Goal: Task Accomplishment & Management: Manage account settings

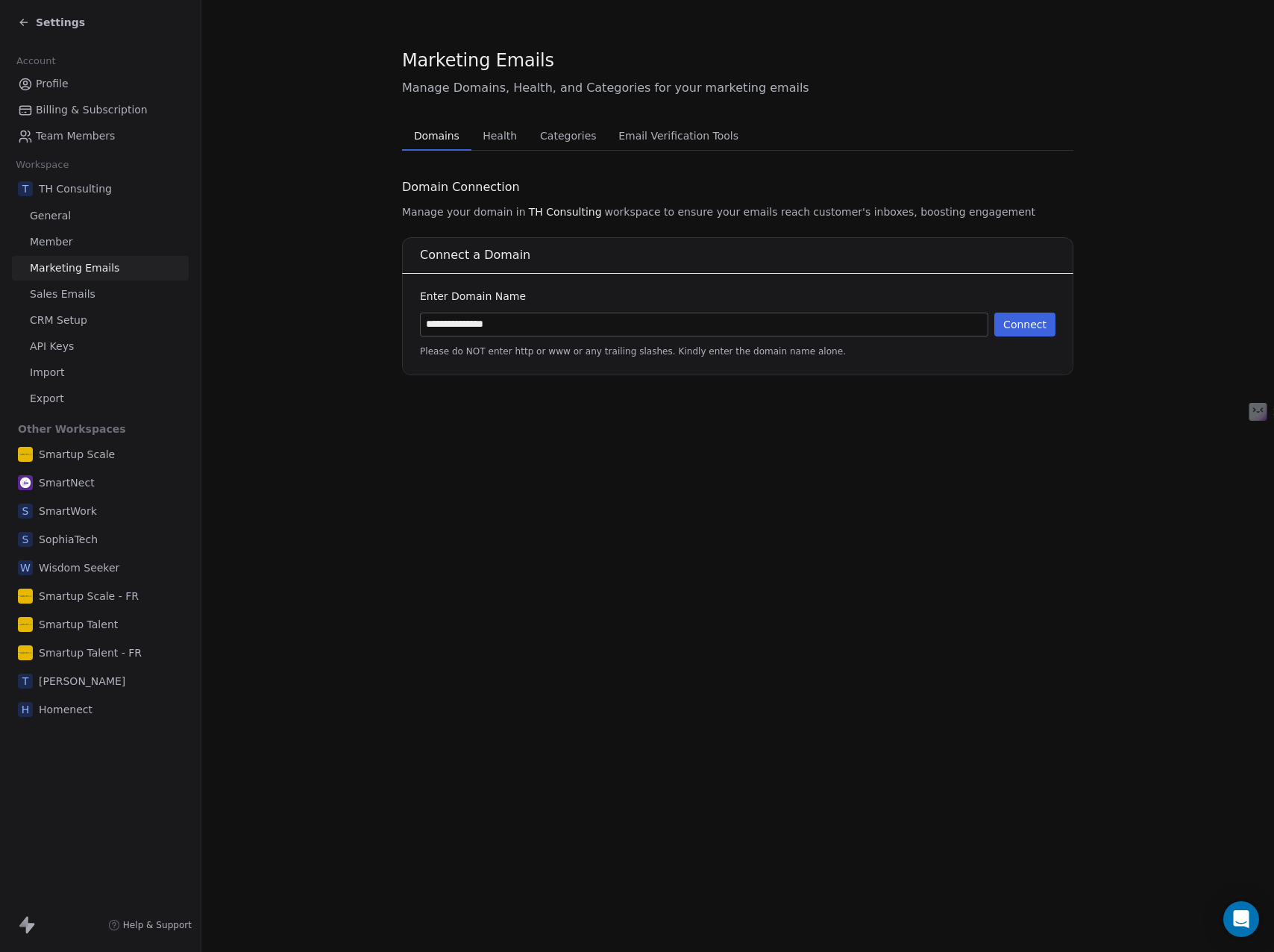
type input "**********"
click at [1042, 317] on button "Connect" at bounding box center [1024, 324] width 61 height 24
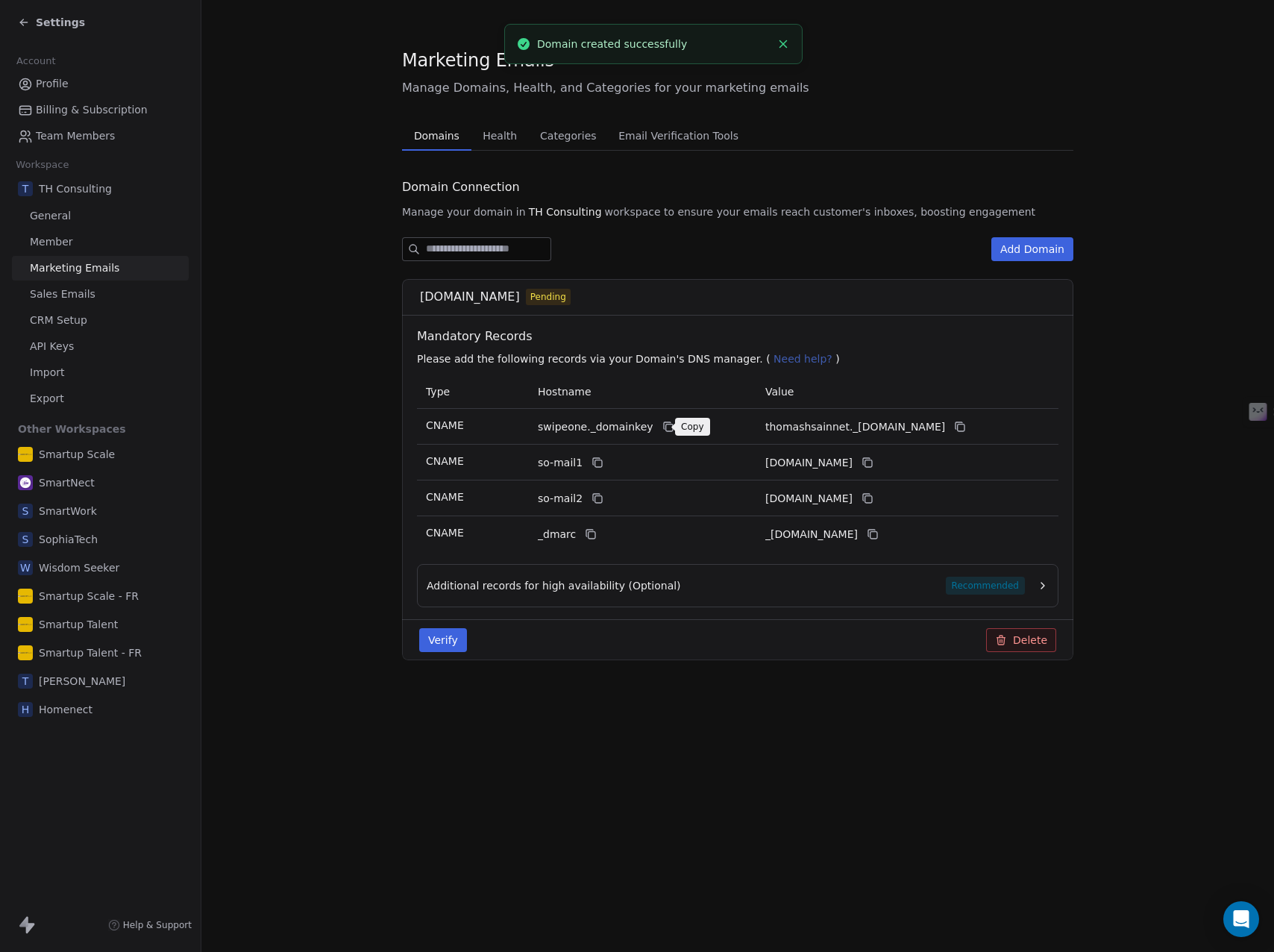
click at [663, 426] on icon at bounding box center [668, 426] width 12 height 12
click at [966, 426] on icon at bounding box center [959, 426] width 12 height 12
click at [966, 424] on icon at bounding box center [959, 426] width 12 height 12
click at [595, 464] on icon at bounding box center [597, 462] width 12 height 12
click at [873, 463] on icon at bounding box center [868, 462] width 12 height 12
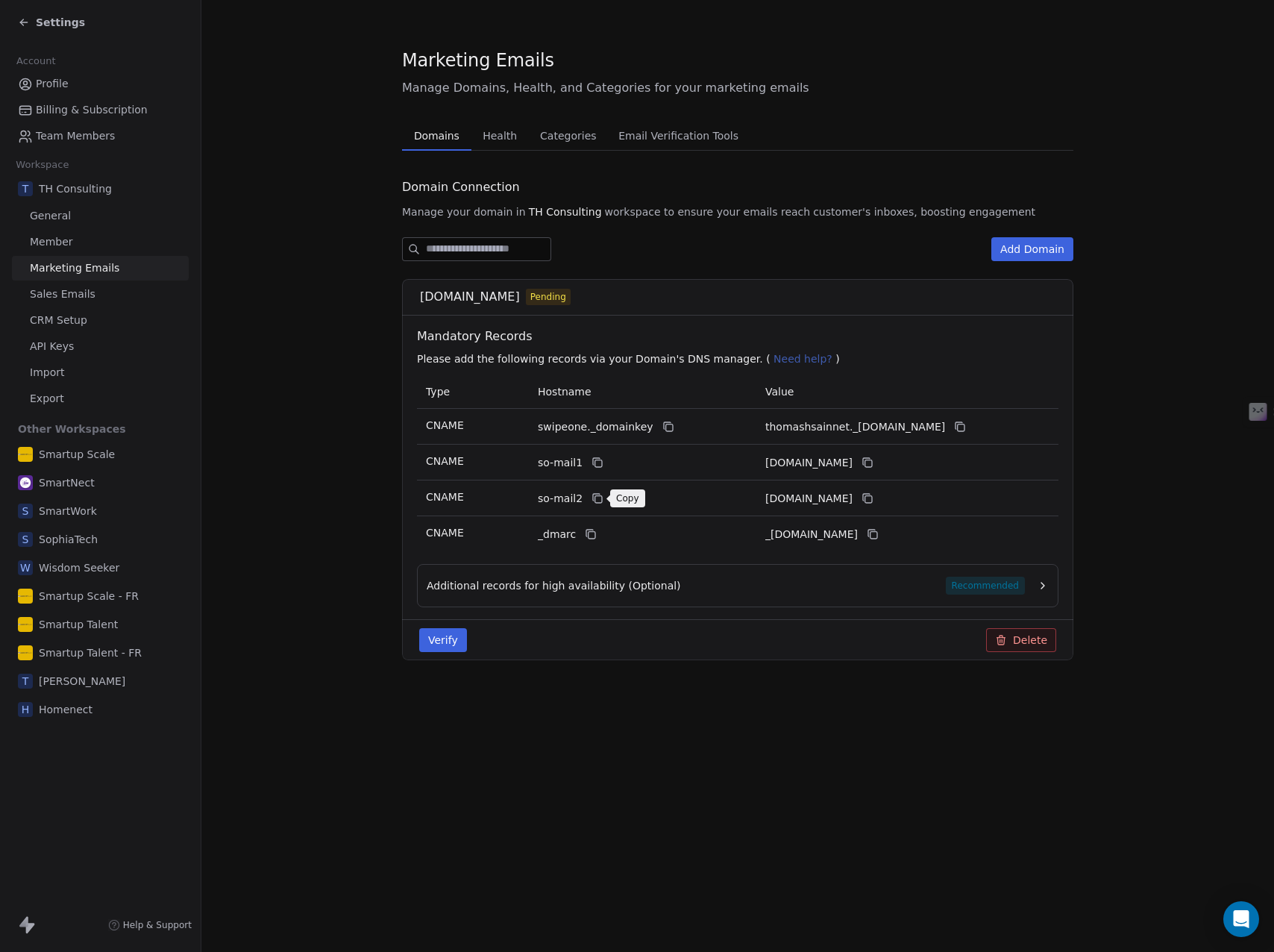
click at [593, 500] on icon at bounding box center [597, 497] width 7 height 7
click at [873, 497] on icon at bounding box center [868, 498] width 12 height 12
click at [586, 532] on icon at bounding box center [591, 534] width 12 height 12
click at [878, 534] on icon at bounding box center [872, 534] width 12 height 12
click at [1039, 583] on icon "button" at bounding box center [1043, 585] width 12 height 12
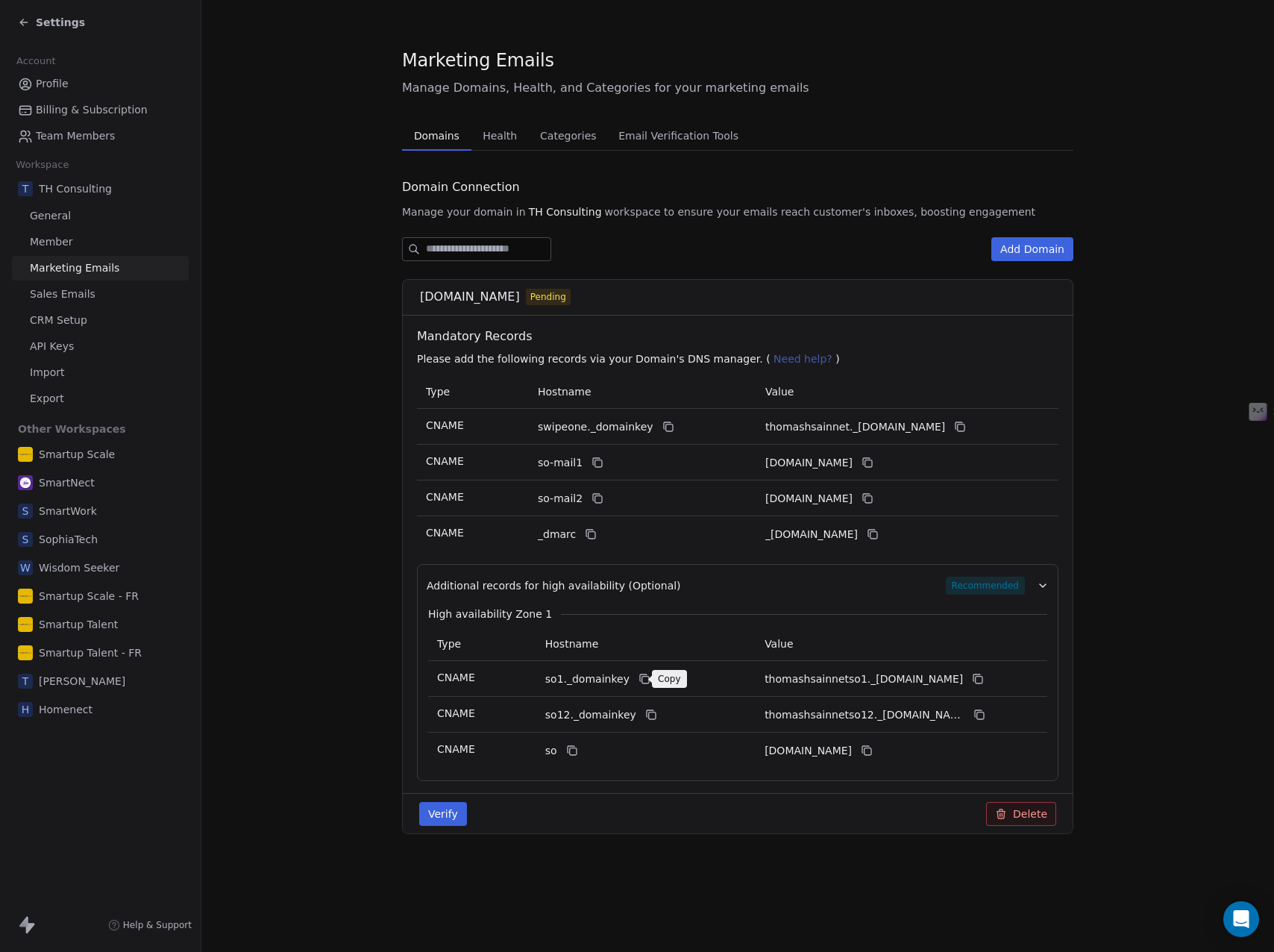
click at [639, 683] on icon at bounding box center [644, 678] width 12 height 12
click at [982, 679] on icon at bounding box center [979, 680] width 7 height 7
click at [644, 721] on button at bounding box center [651, 715] width 18 height 18
click at [977, 714] on icon at bounding box center [979, 715] width 12 height 12
click at [563, 743] on button at bounding box center [573, 750] width 18 height 18
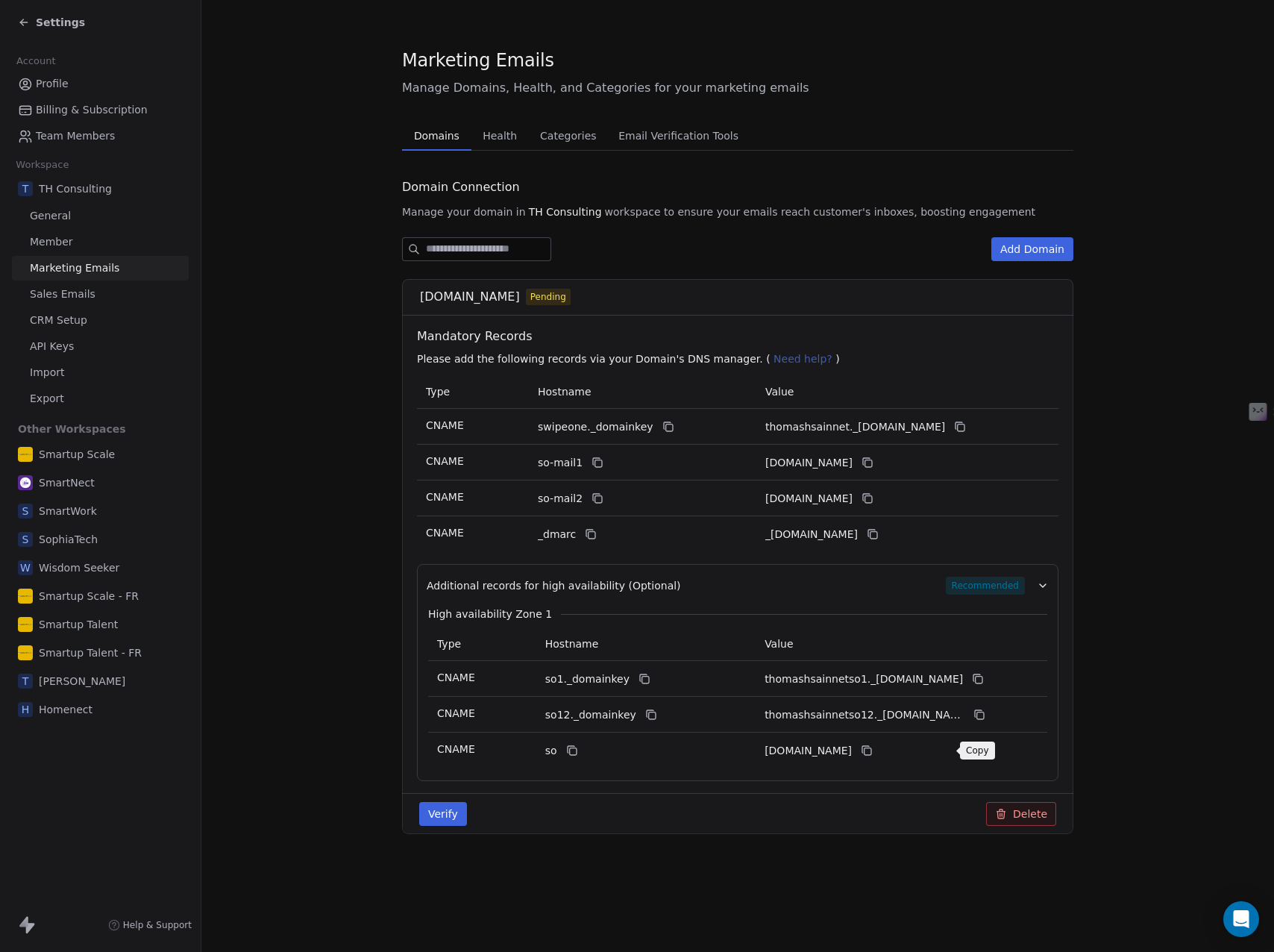
click at [872, 755] on icon at bounding box center [867, 750] width 12 height 12
click at [440, 812] on button "Verify" at bounding box center [443, 813] width 48 height 24
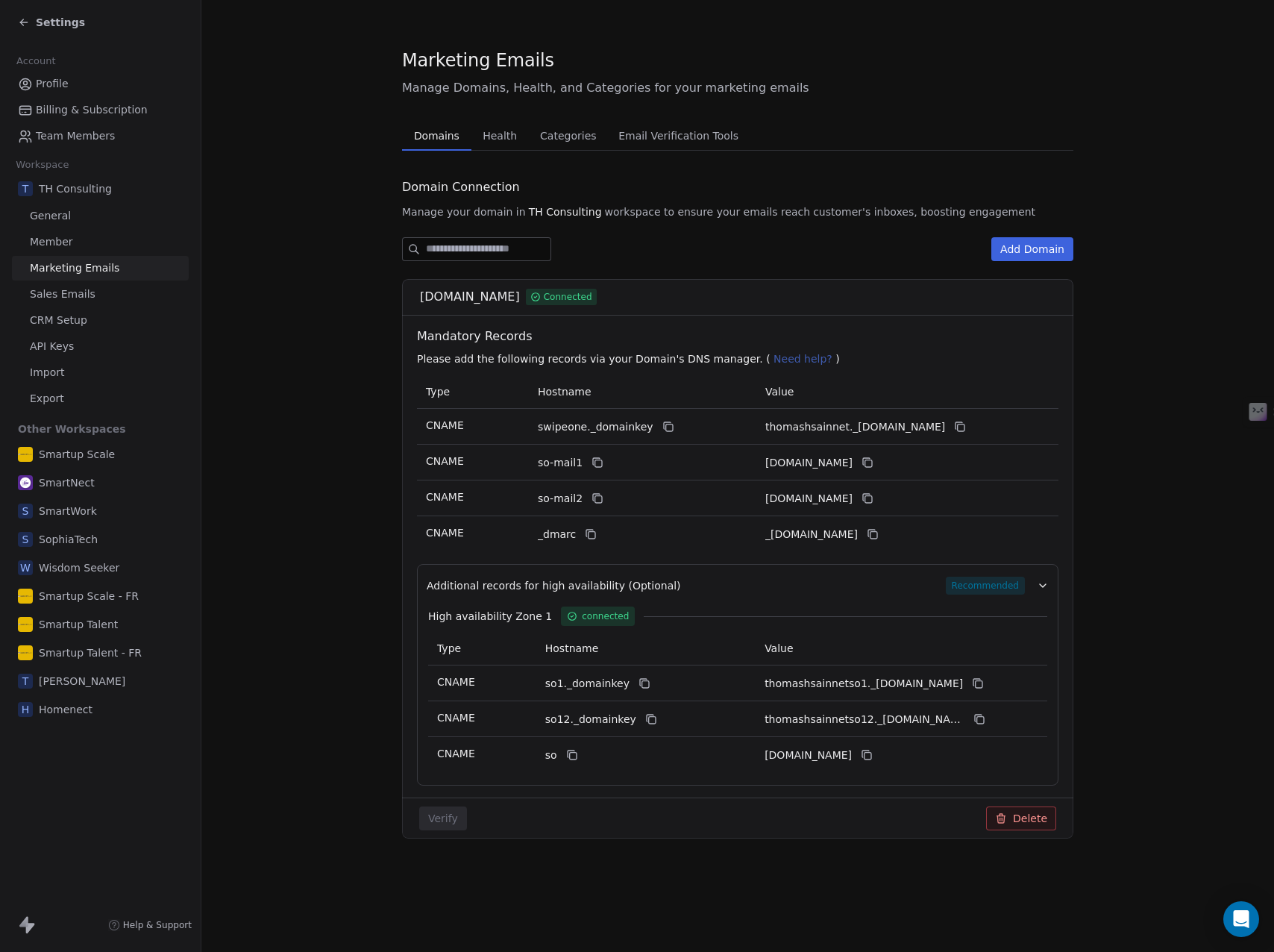
click at [502, 135] on span "Health" at bounding box center [500, 136] width 46 height 21
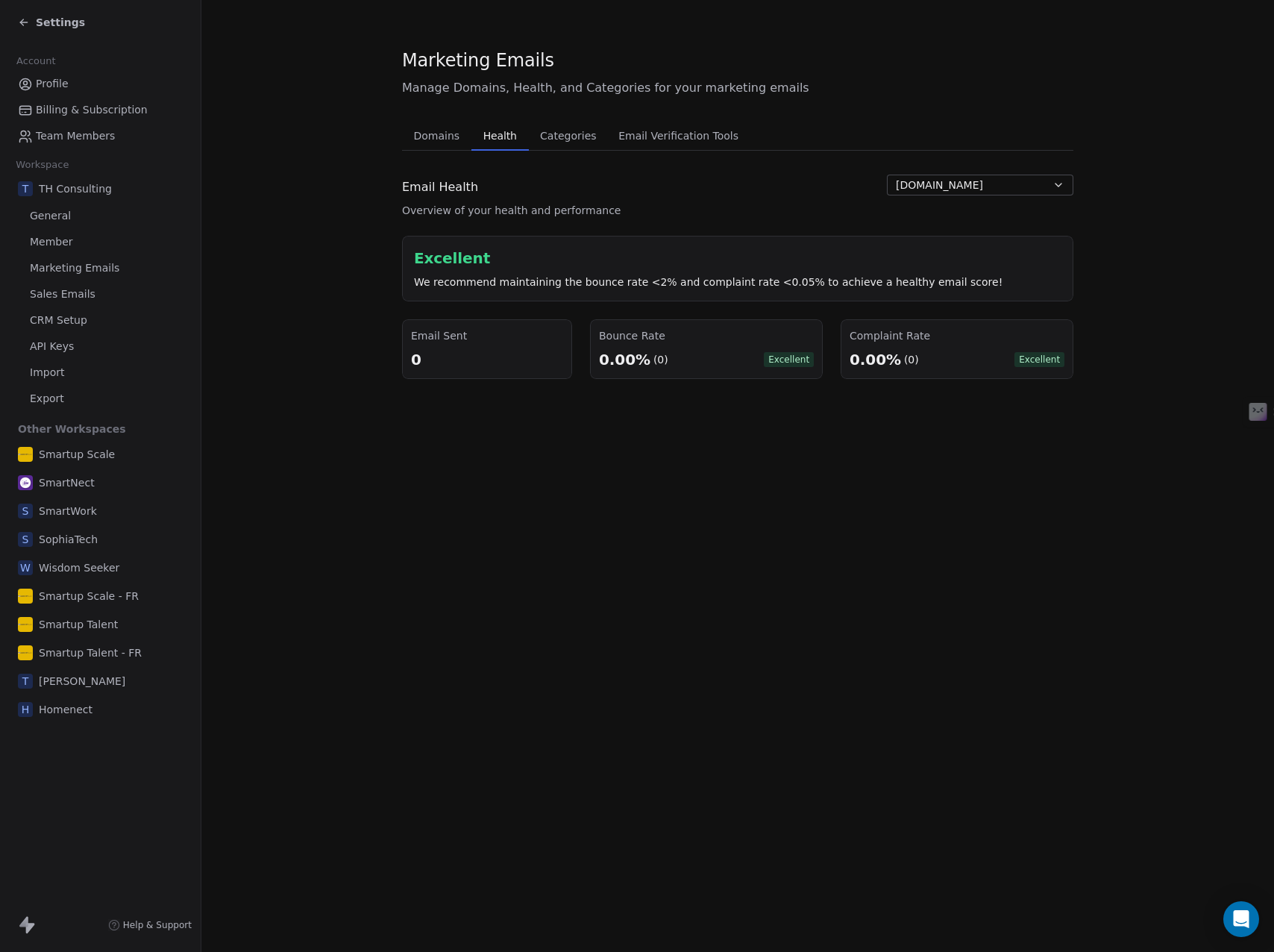
click at [560, 134] on span "Categories" at bounding box center [568, 136] width 68 height 21
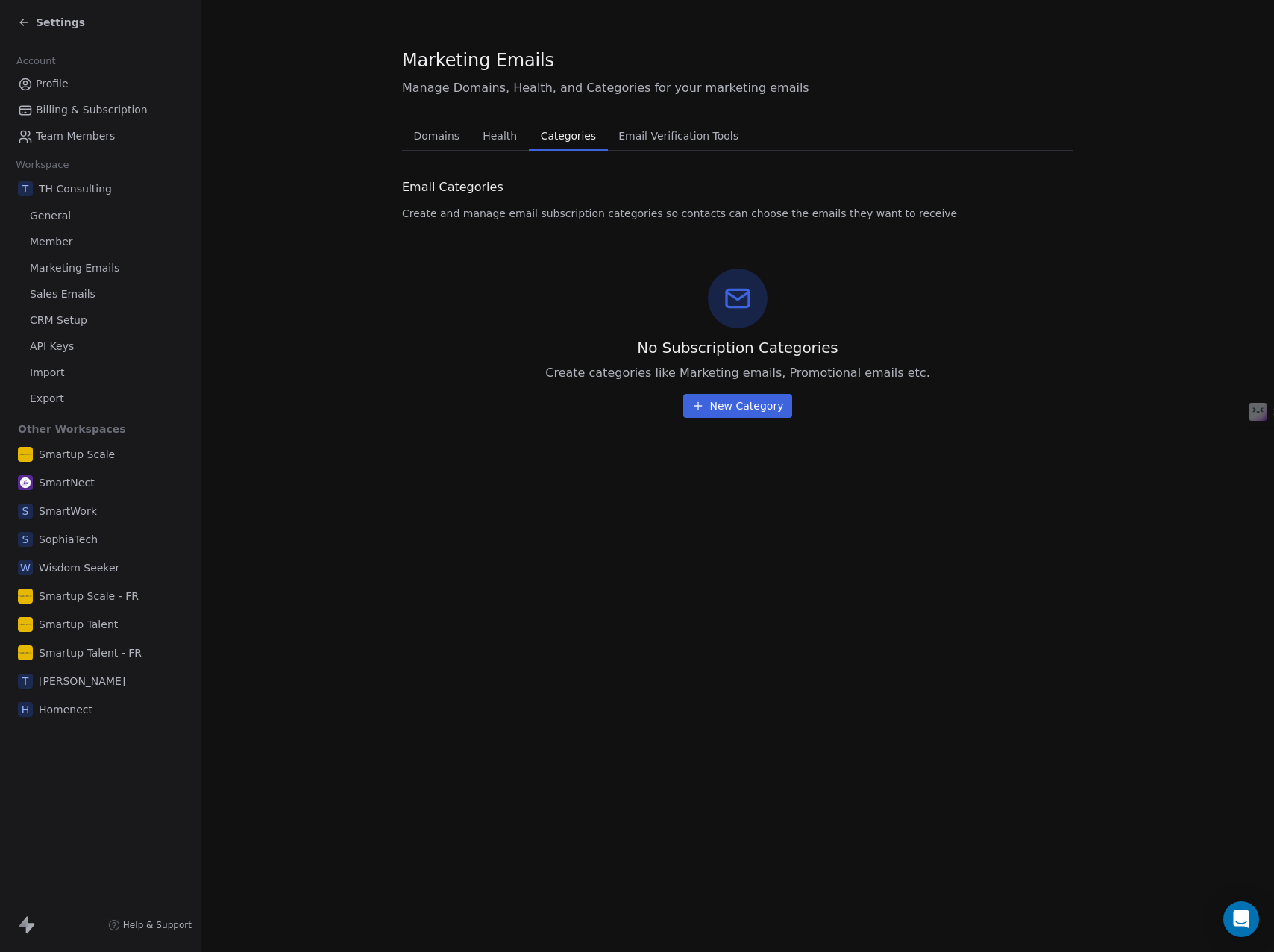
click at [663, 137] on span "Email Verification Tools" at bounding box center [678, 136] width 132 height 21
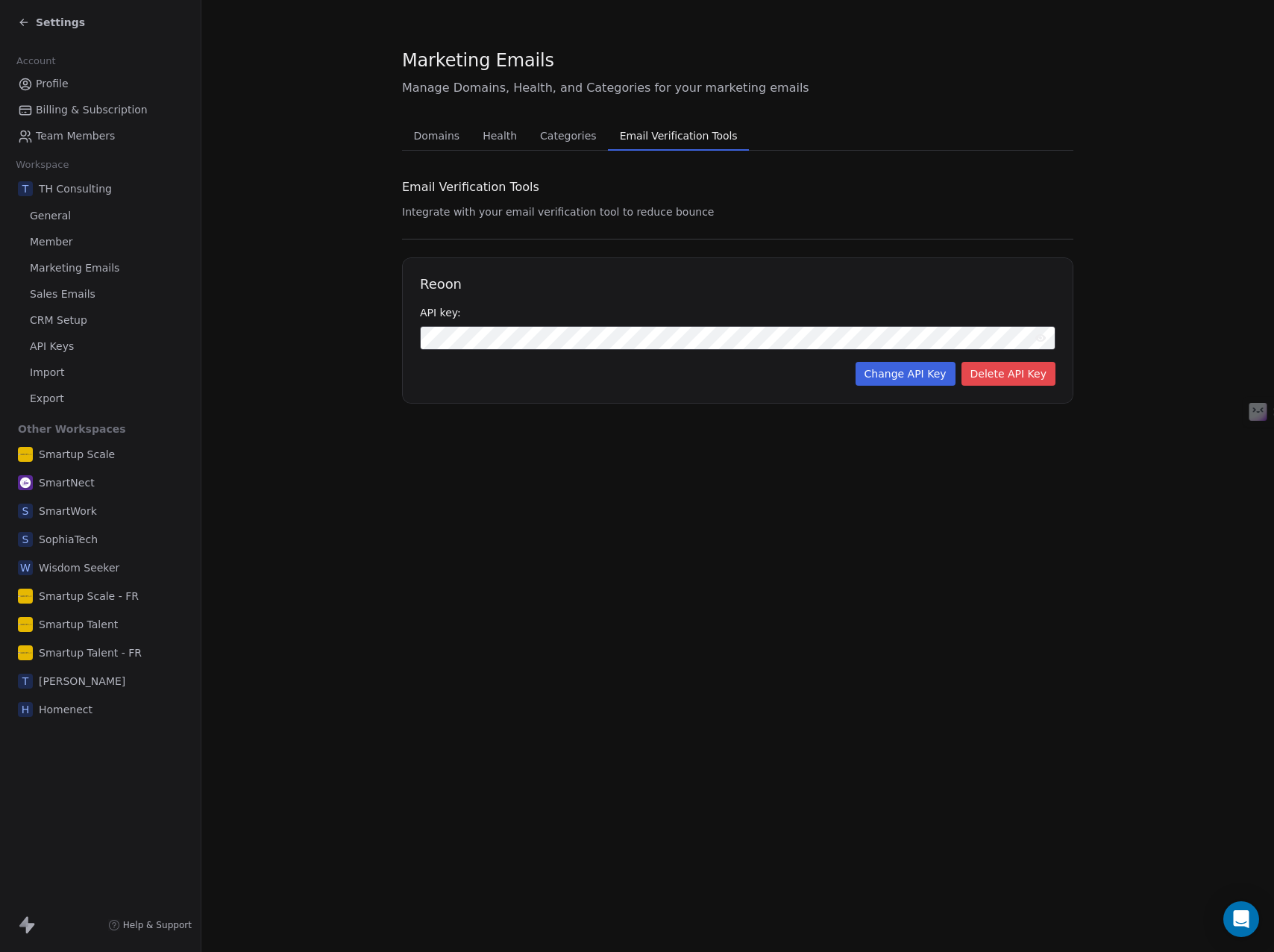
click at [425, 136] on span "Domains" at bounding box center [437, 136] width 58 height 21
